Goal: Transaction & Acquisition: Purchase product/service

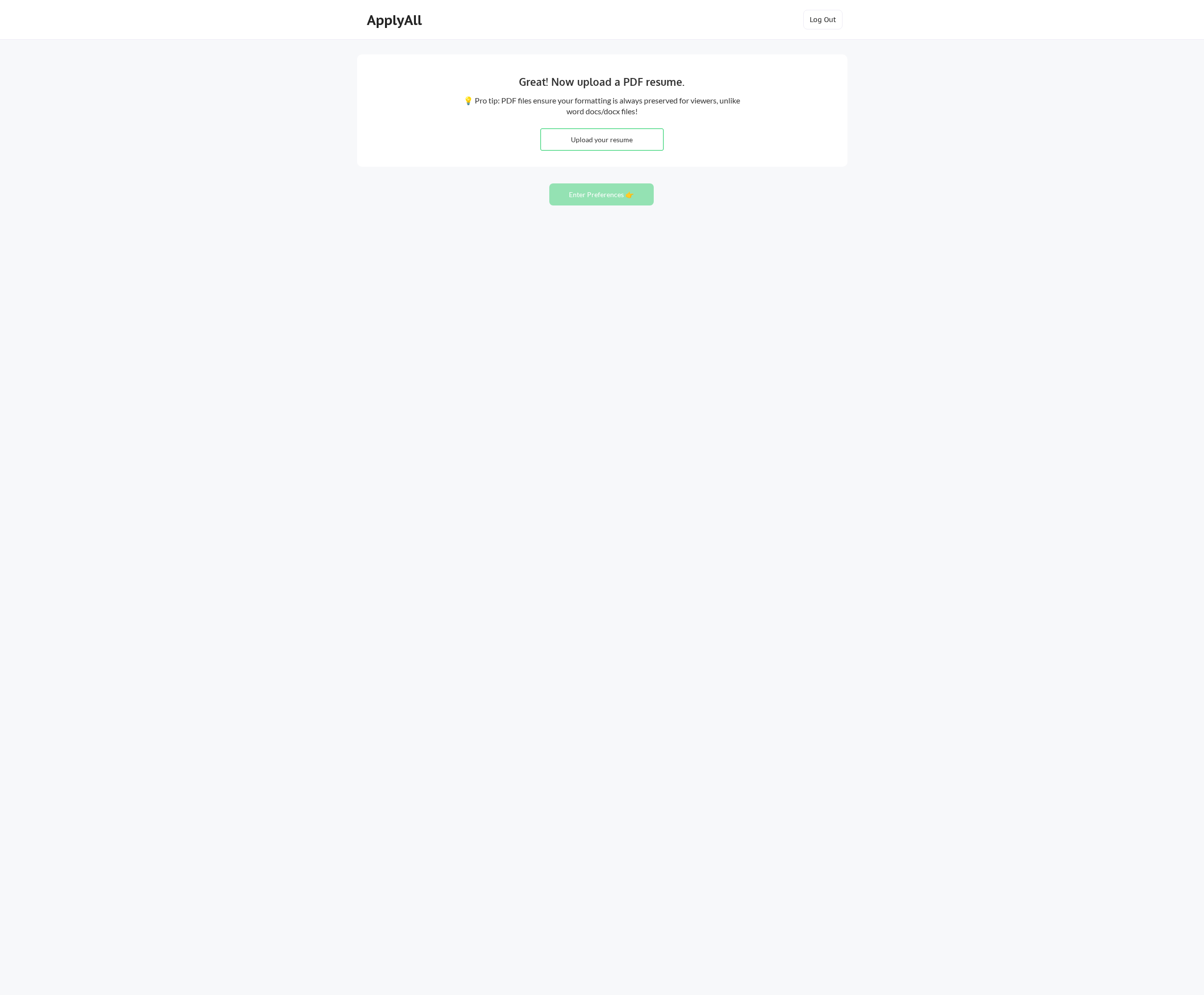
click at [598, 150] on div "Upload your resume" at bounding box center [602, 140] width 123 height 22
click at [602, 144] on input "file" at bounding box center [602, 139] width 122 height 21
type input "C:\fakepath\Pelletier_Resume_2025.pdf"
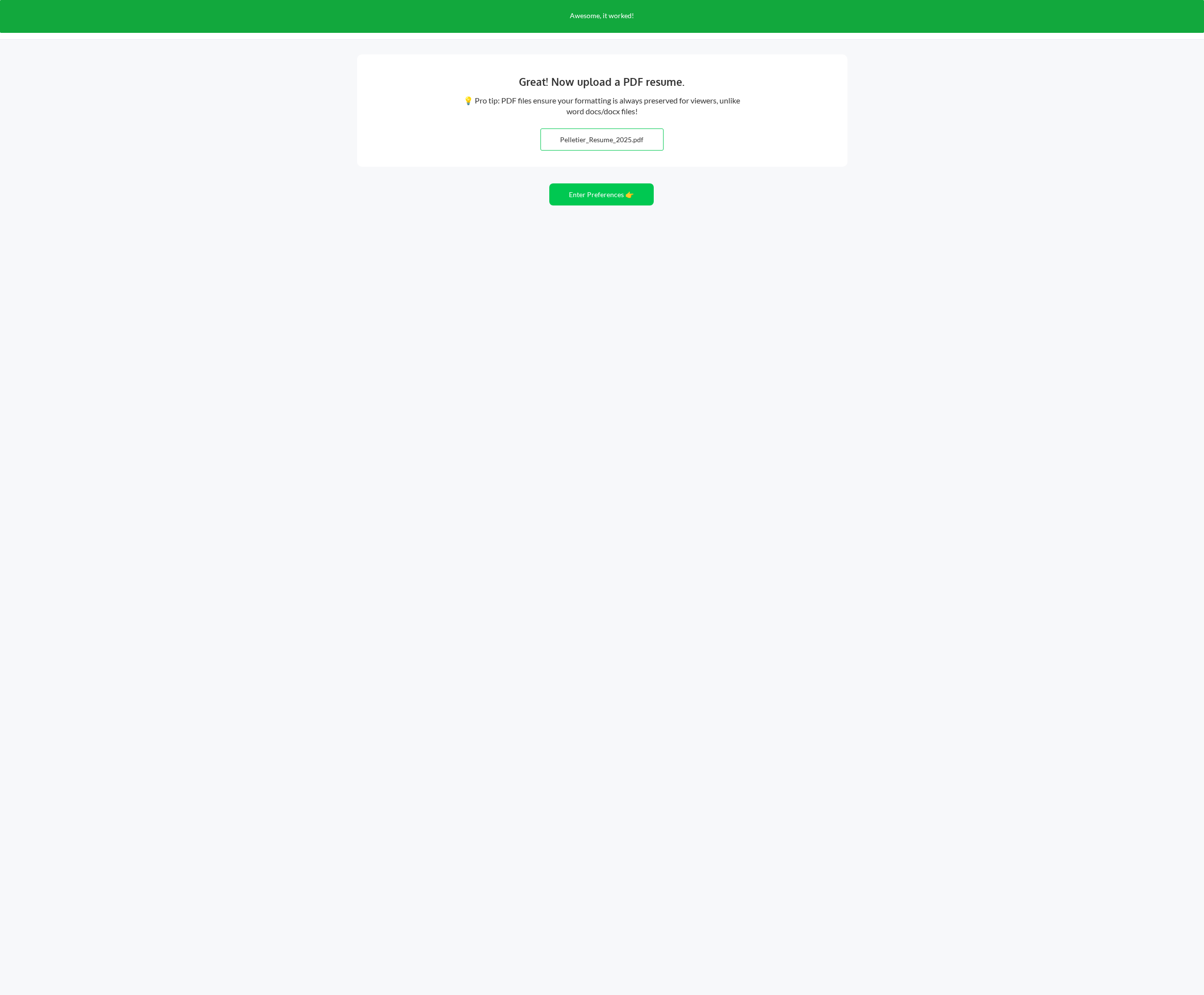
click at [575, 208] on div "Great! Now upload a PDF resume. 💡 Pro tip: PDF files ensure your formatting is …" at bounding box center [602, 497] width 1204 height 995
click at [572, 197] on button "Enter Preferences 👉" at bounding box center [602, 194] width 105 height 22
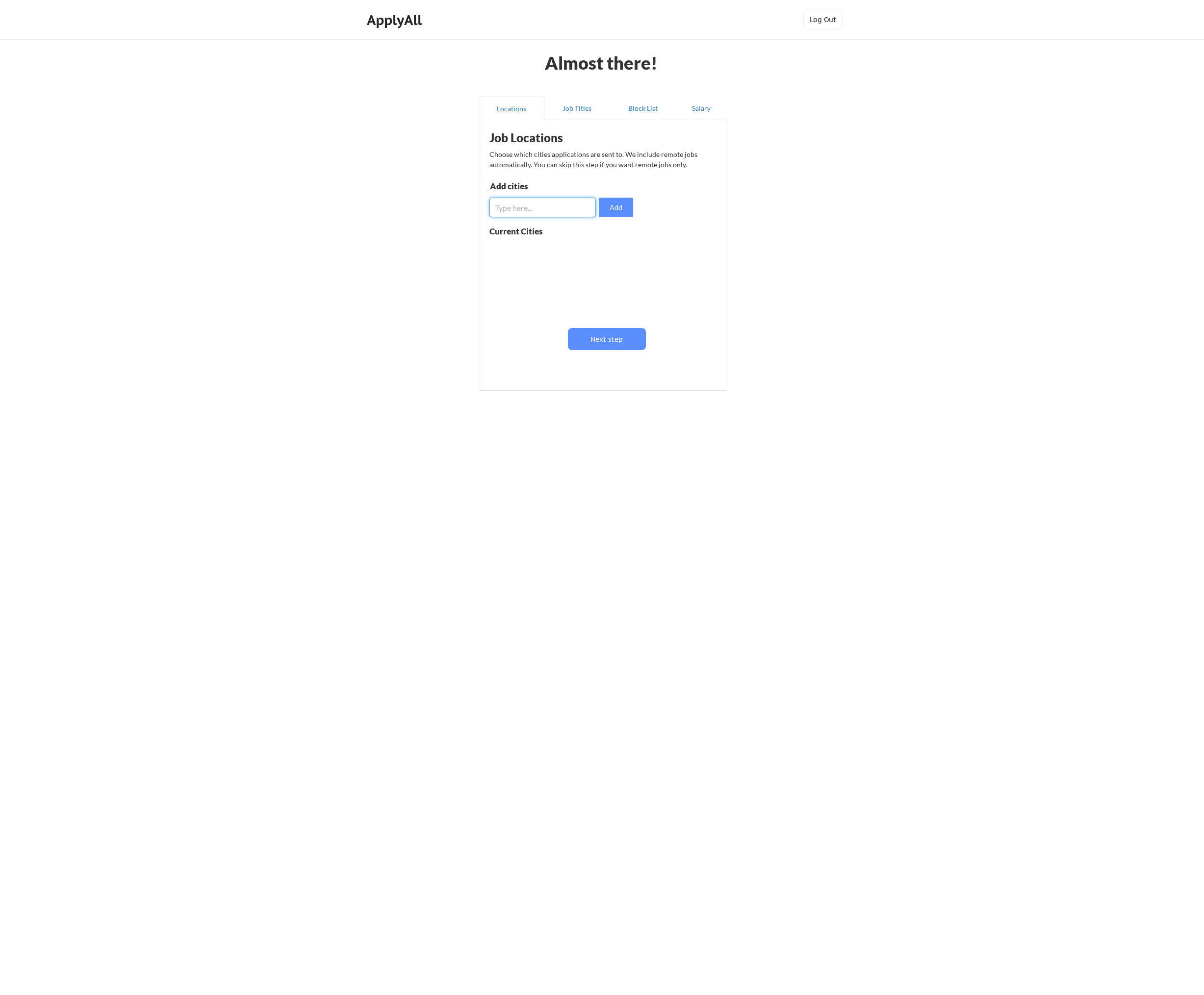
click at [530, 206] on input "input" at bounding box center [542, 208] width 106 height 20
type input "Remote"
click at [607, 201] on button "Add" at bounding box center [616, 208] width 34 height 20
click at [535, 211] on input "input" at bounding box center [542, 208] width 106 height 20
type input "Boise"
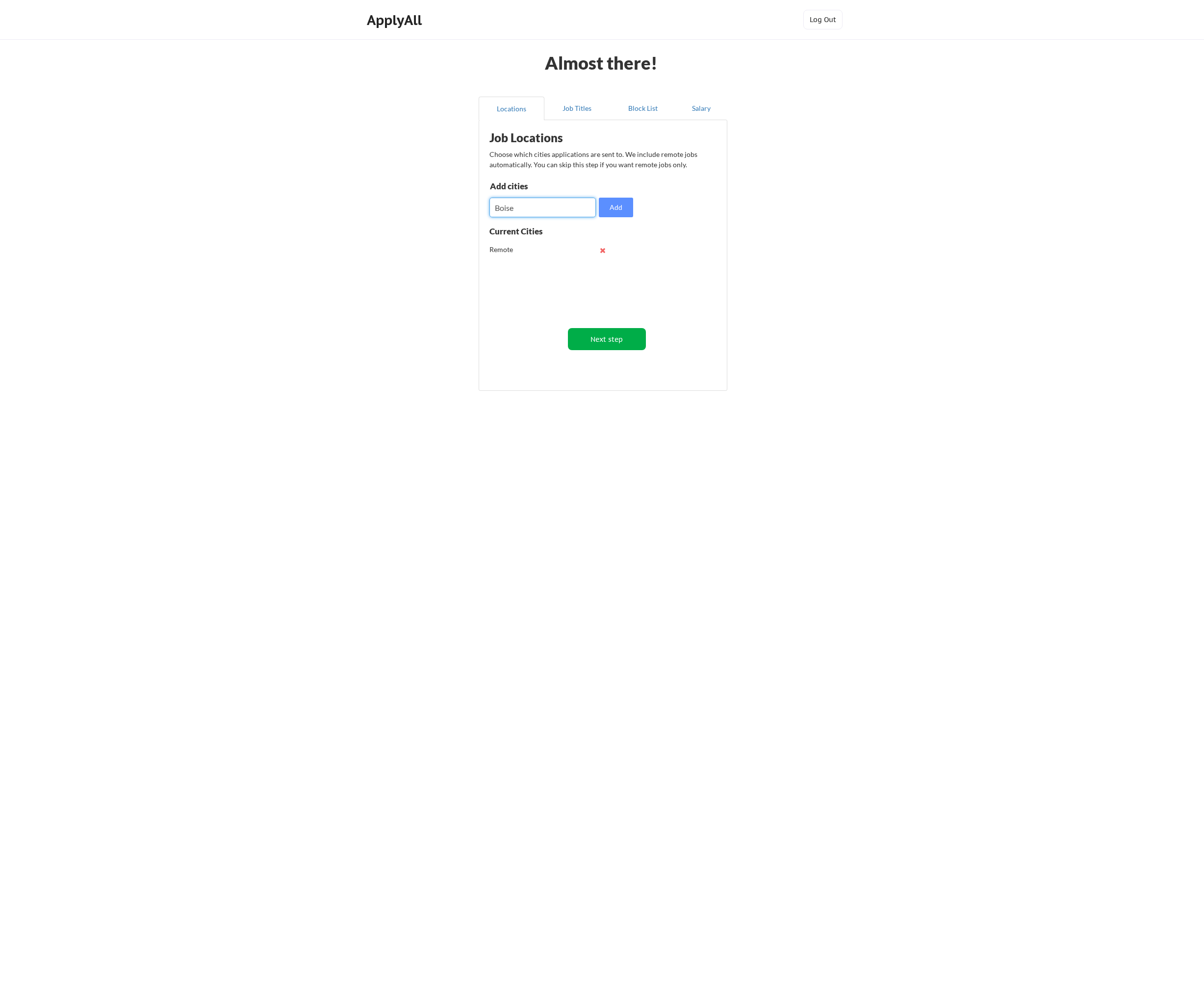
click at [603, 332] on button "Next step" at bounding box center [607, 339] width 78 height 22
click at [543, 336] on button "Previous step" at bounding box center [558, 340] width 78 height 22
click at [617, 205] on button "Add" at bounding box center [616, 208] width 34 height 20
click at [625, 334] on button "Next step" at bounding box center [607, 339] width 78 height 22
click at [520, 211] on input "input" at bounding box center [544, 210] width 107 height 20
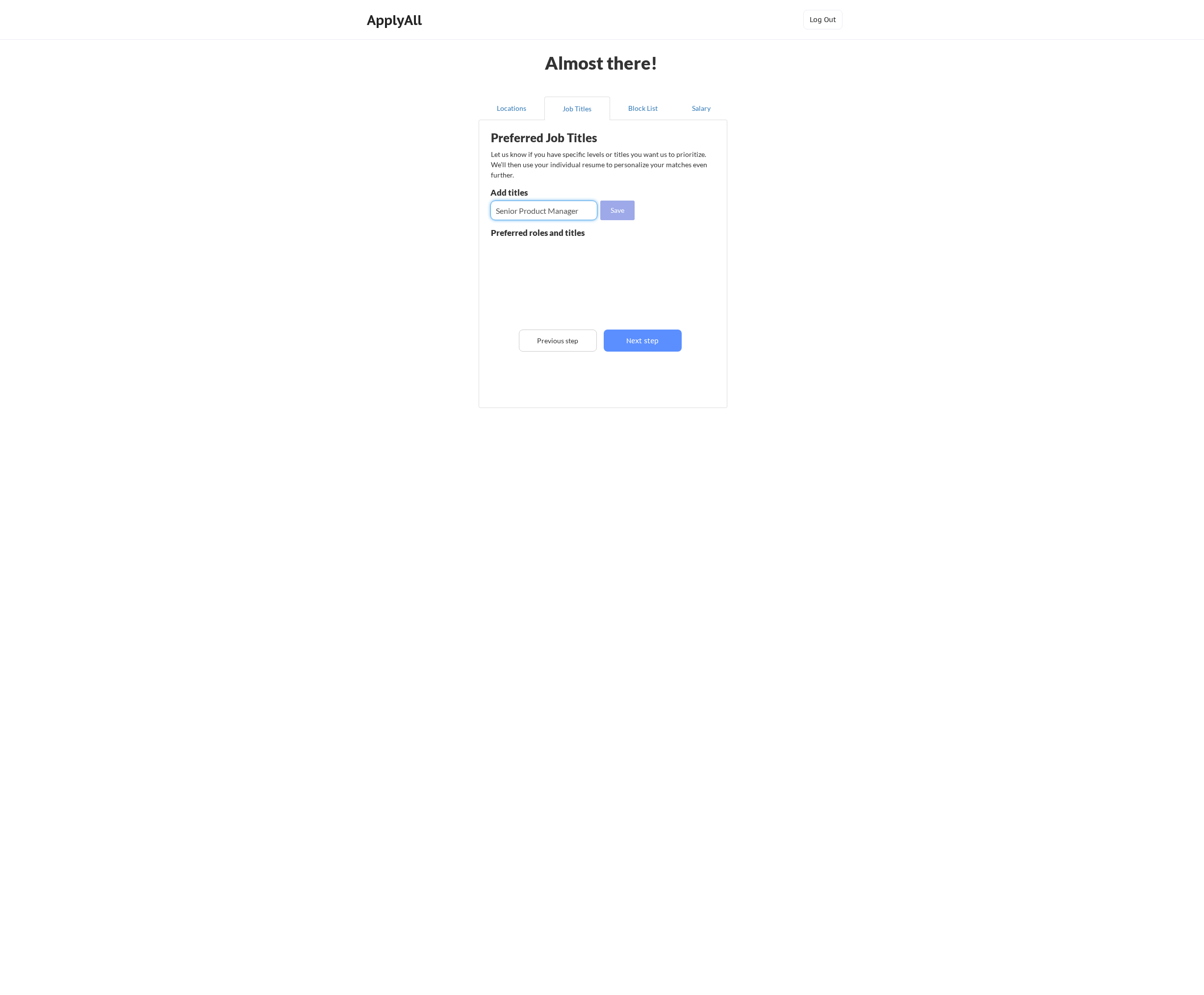
type input "Senior Product Manager"
click at [613, 213] on button "Save" at bounding box center [617, 210] width 34 height 20
click at [545, 210] on input "input" at bounding box center [544, 210] width 107 height 20
type input "Principal Product Manager"
click at [621, 212] on button "Save" at bounding box center [617, 210] width 34 height 20
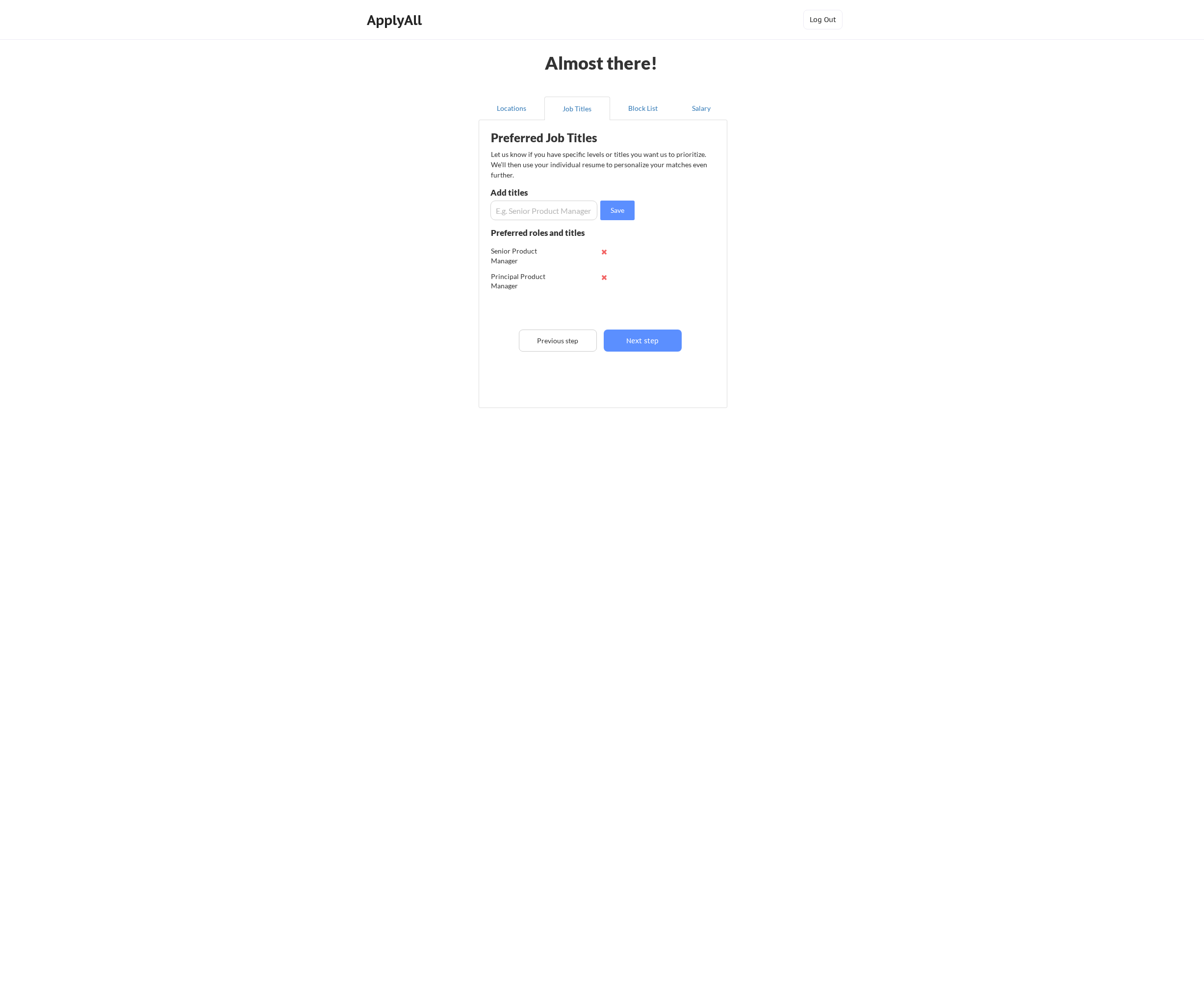
click at [565, 209] on input "input" at bounding box center [544, 210] width 107 height 20
type input "Lead Product Manager"
click at [624, 216] on button "Save" at bounding box center [617, 210] width 34 height 20
click at [620, 339] on button "Next step" at bounding box center [643, 340] width 78 height 22
click at [617, 326] on button "Next step" at bounding box center [644, 324] width 78 height 22
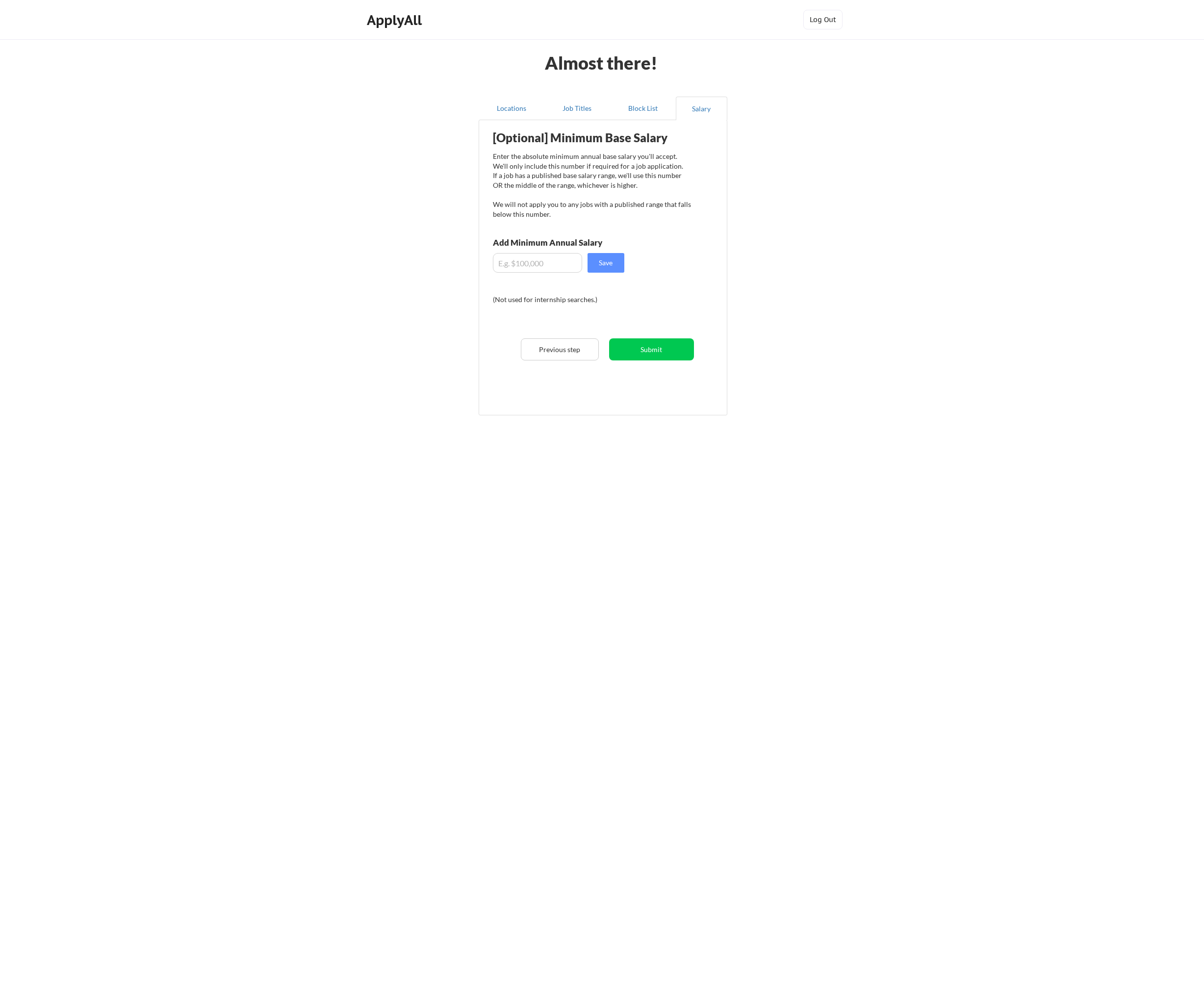
click at [555, 262] on input "input" at bounding box center [537, 263] width 89 height 20
type input "$4"
type input "$190,000"
click at [670, 356] on button "Submit" at bounding box center [652, 349] width 85 height 22
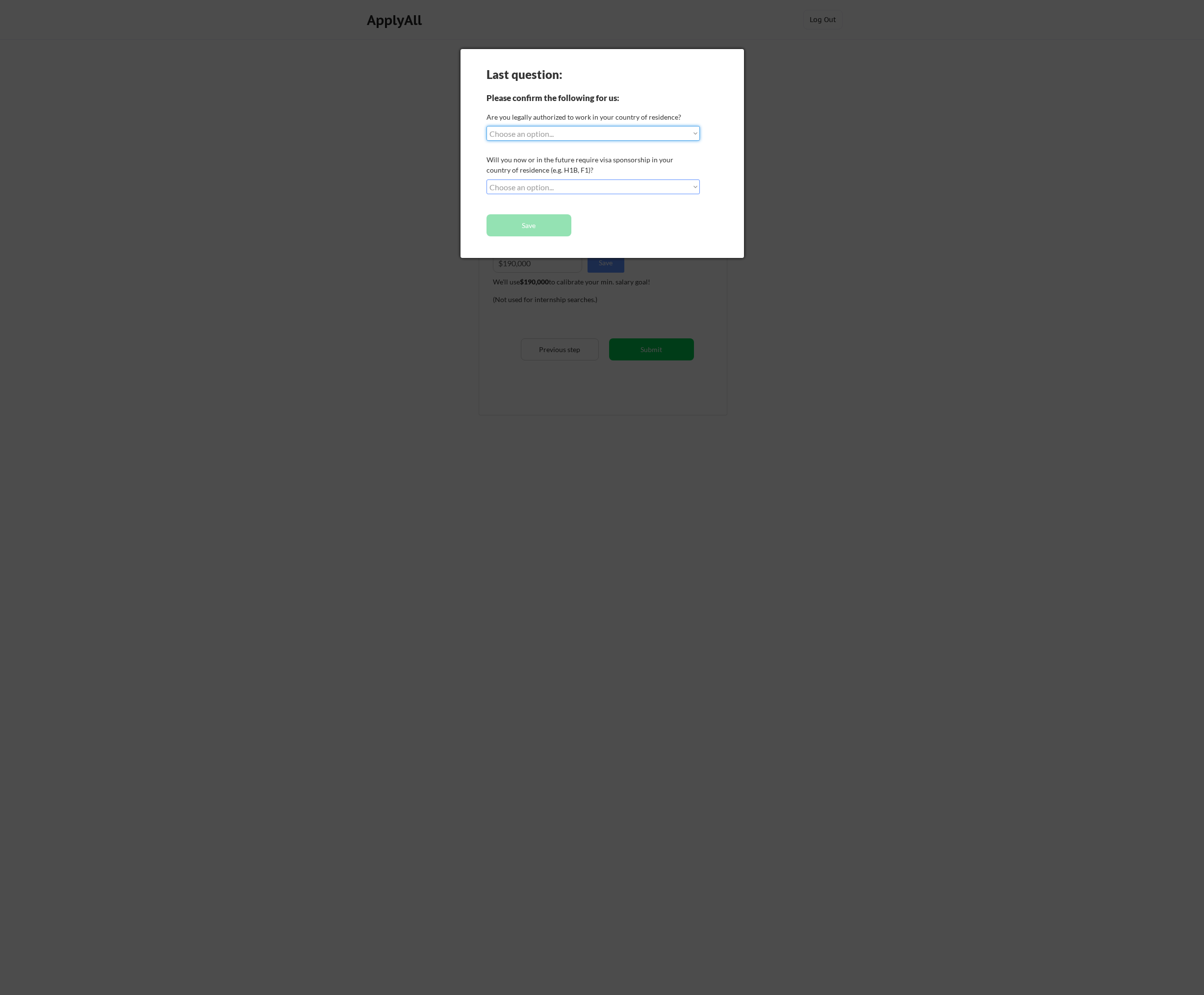
click at [628, 141] on div "Last question: Please confirm the following for us: Are you legally authorized …" at bounding box center [602, 153] width 283 height 209
select select ""yes__i_am_a_us_citizen""
select select ""no__i_will_not_need_sponsorship""
click at [568, 236] on button "Save" at bounding box center [529, 225] width 85 height 22
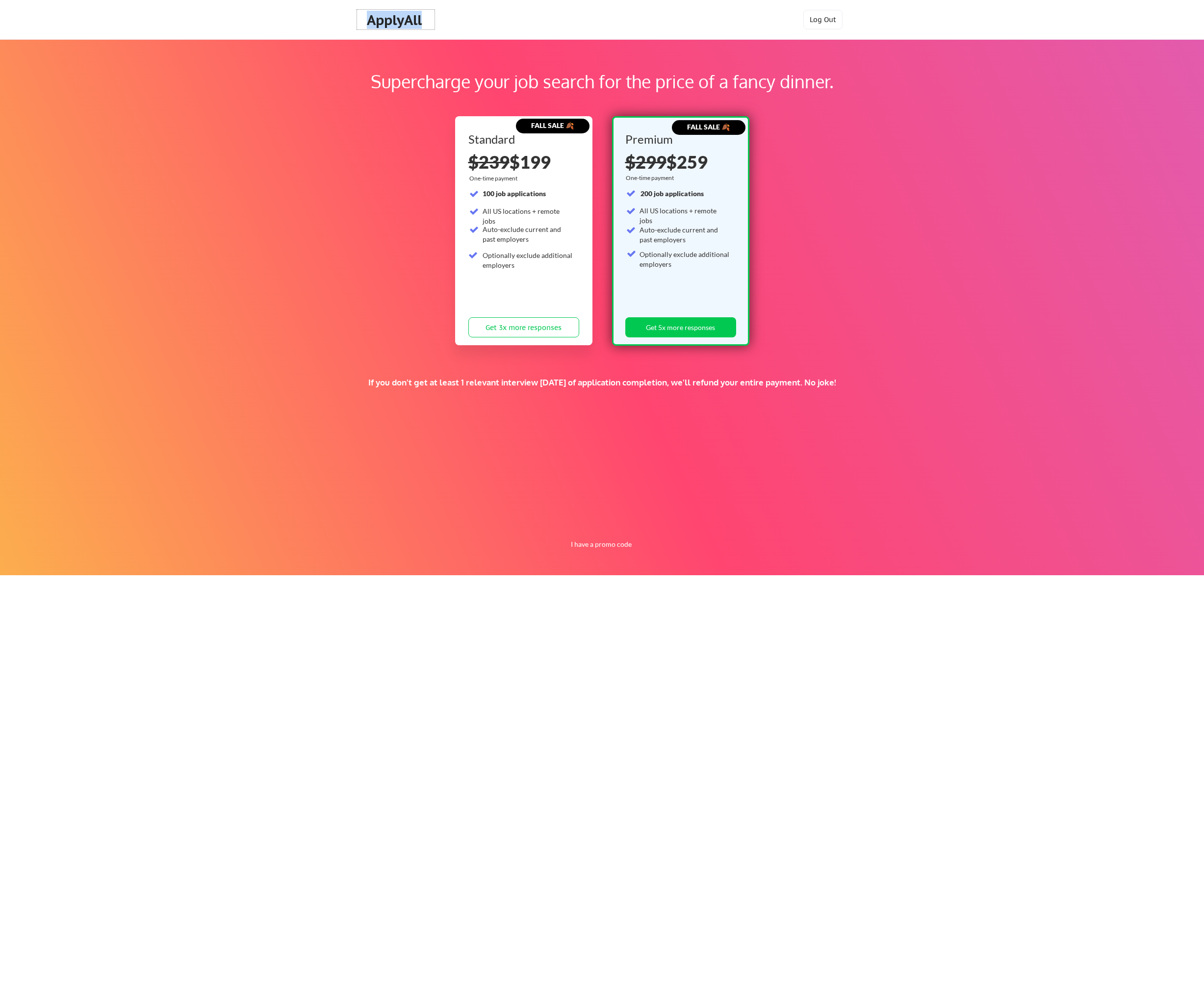
drag, startPoint x: 428, startPoint y: 22, endPoint x: 359, endPoint y: 19, distance: 69.1
click at [359, 19] on div "ApplyAll" at bounding box center [395, 20] width 78 height 20
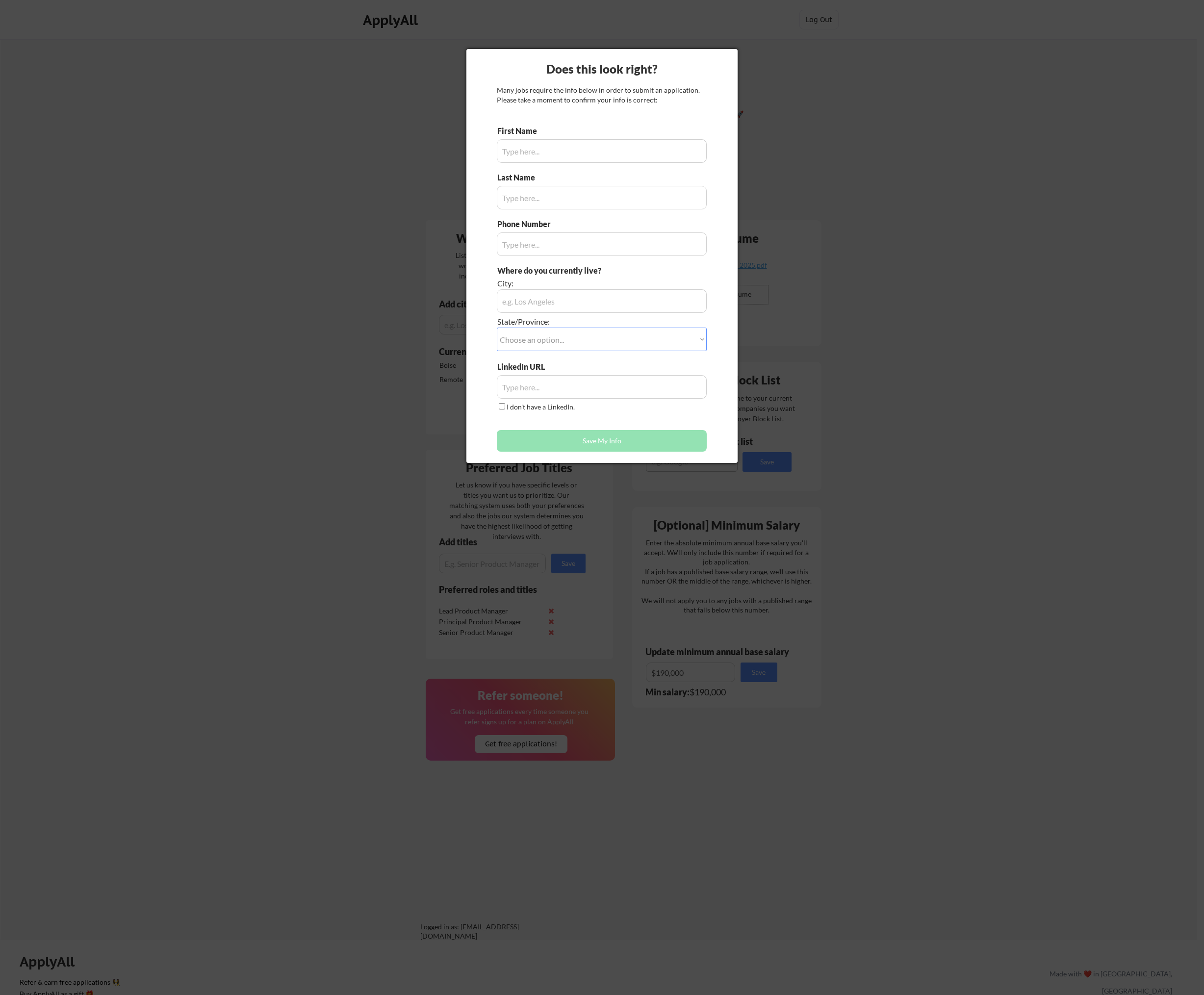
drag, startPoint x: 838, startPoint y: 70, endPoint x: 949, endPoint y: 4, distance: 129.1
click at [838, 68] on div at bounding box center [602, 497] width 1204 height 995
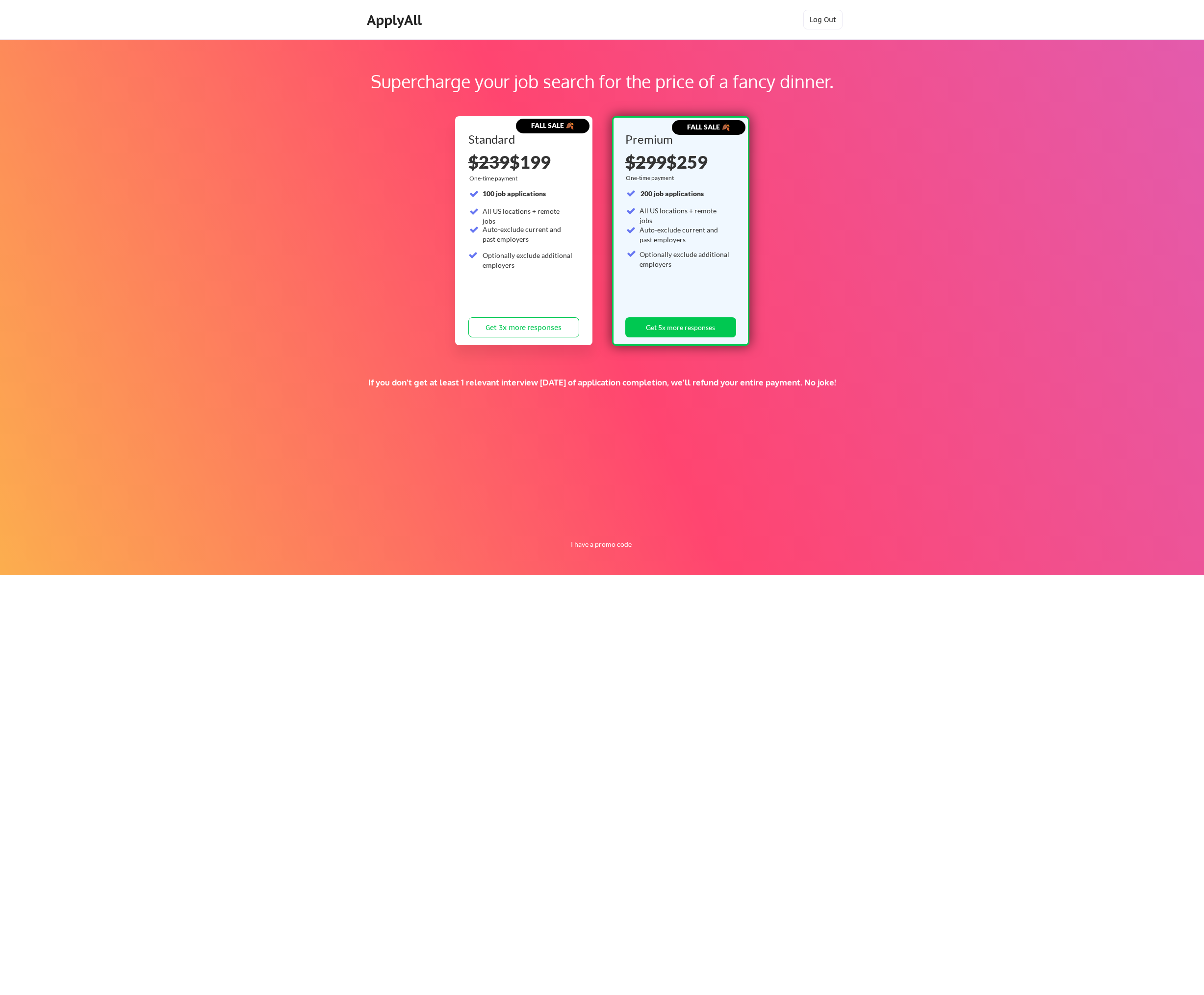
click at [615, 552] on div "Supercharge your job search for the price of a fancy dinner. FALL SALE 🍂 Standa…" at bounding box center [602, 307] width 1204 height 536
click at [616, 548] on button "I have a promo code" at bounding box center [601, 544] width 72 height 11
click at [586, 523] on input "input" at bounding box center [578, 521] width 91 height 20
paste input "TIMEISMONEY"
type input "TIMEISMONEY"
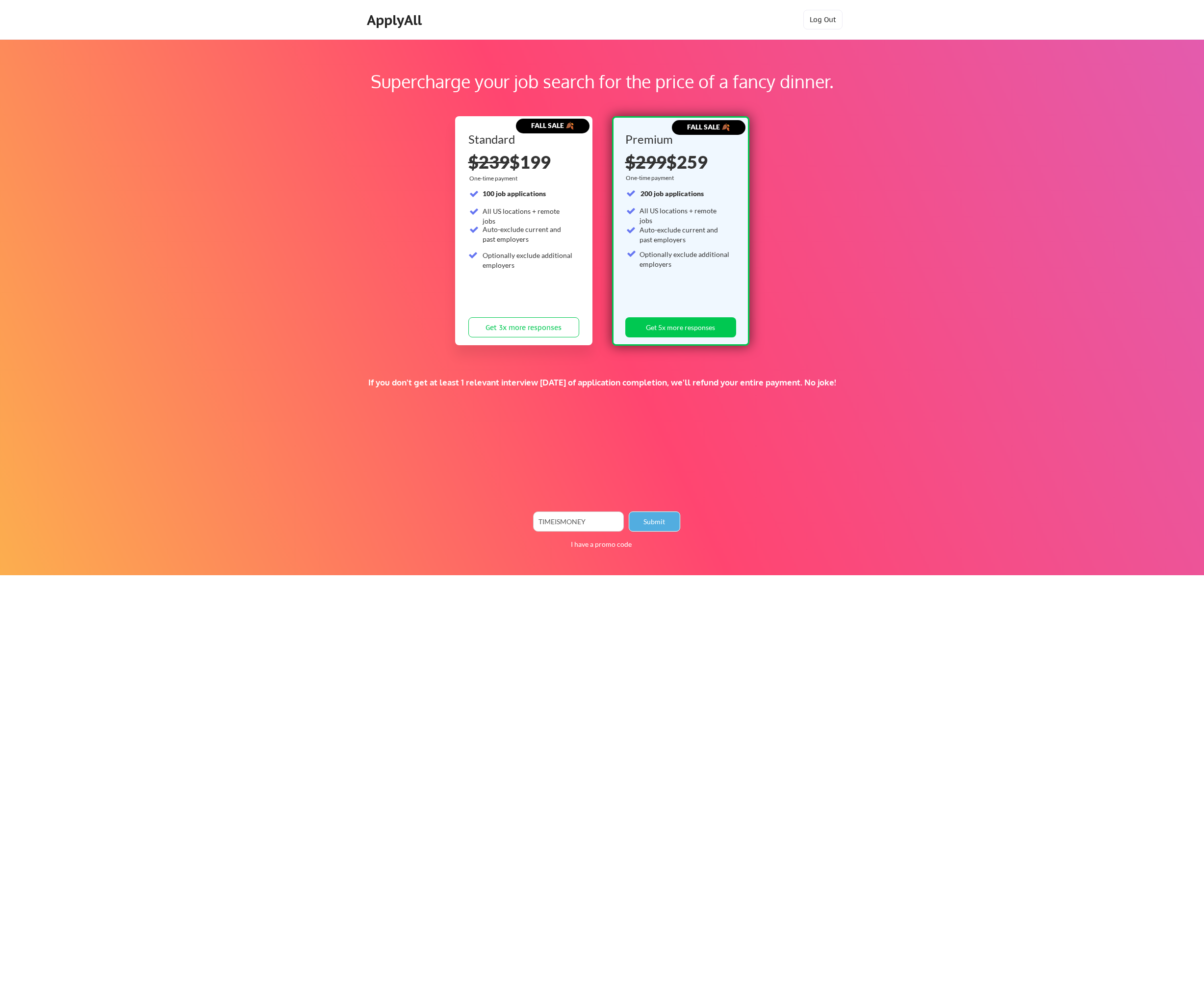
click at [645, 514] on button "Submit" at bounding box center [655, 521] width 52 height 20
